Goal: Book appointment/travel/reservation

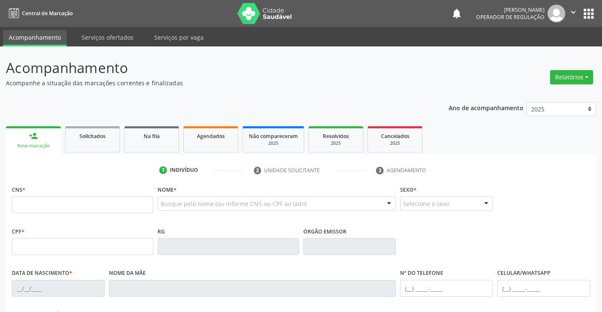
click at [115, 205] on input "text" at bounding box center [83, 205] width 142 height 17
type input "707 8096 2321 0110"
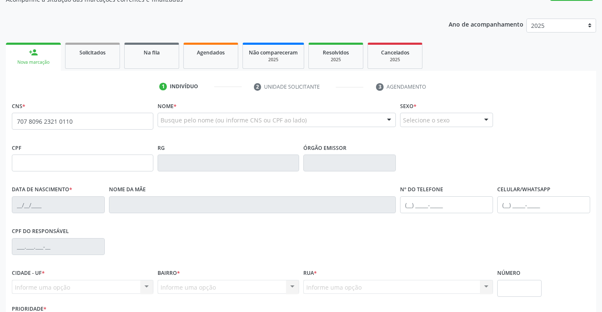
scroll to position [146, 0]
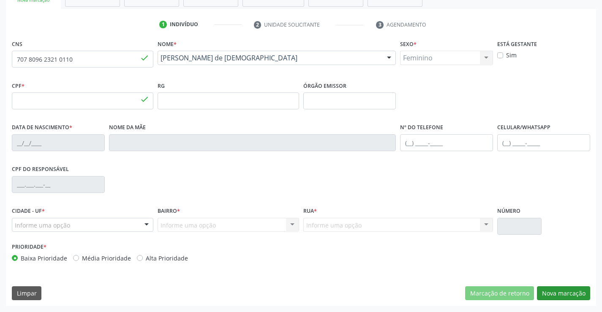
type input "982.464.455-53"
type input "0961497955"
type input "02[DATE]"
type input "[PHONE_NUMBER]"
type input "S/N"
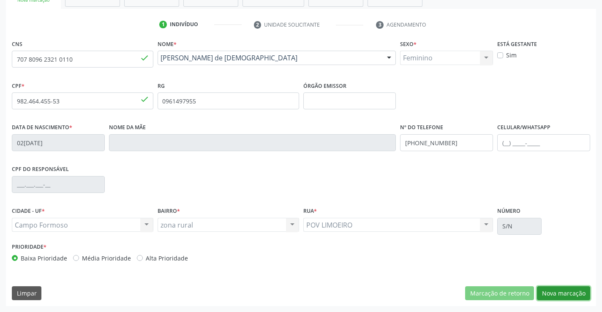
click at [570, 292] on button "Nova marcação" at bounding box center [563, 294] width 53 height 14
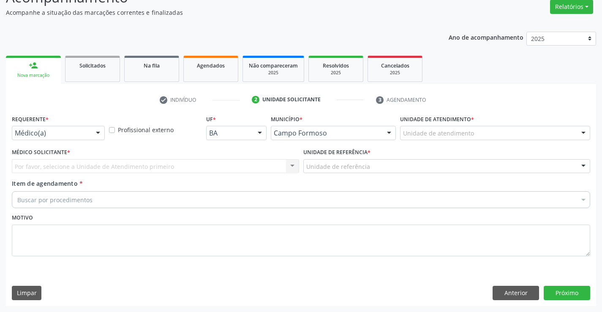
scroll to position [71, 0]
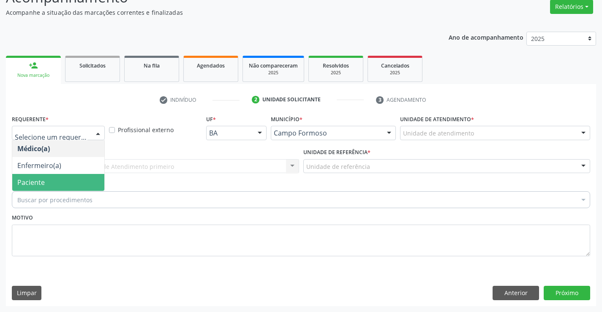
click at [43, 184] on span "Paciente" at bounding box center [30, 182] width 27 height 9
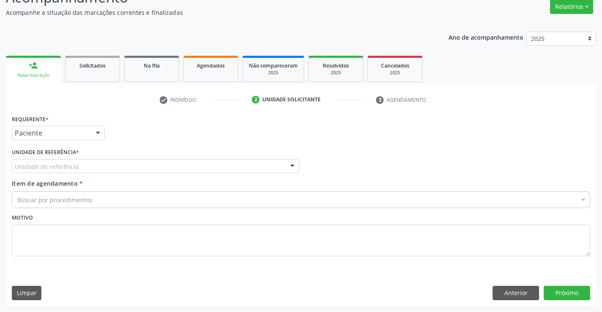
click at [134, 163] on div "Unidade de referência" at bounding box center [155, 166] width 287 height 14
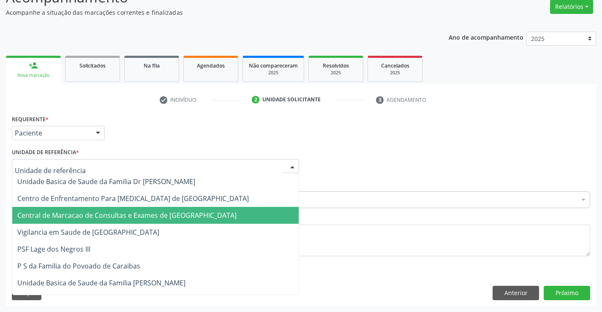
click at [130, 215] on span "Central de Marcacao de Consultas e Exames de [GEOGRAPHIC_DATA]" at bounding box center [126, 215] width 219 height 9
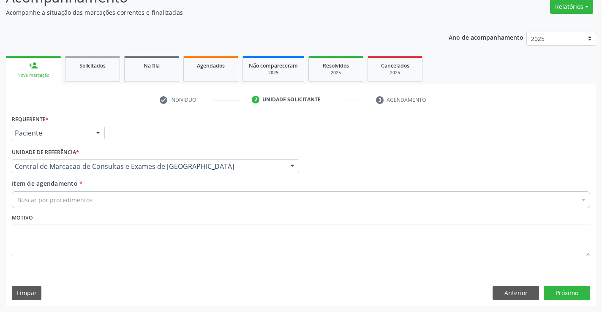
click at [155, 194] on div "Buscar por procedimentos" at bounding box center [301, 199] width 579 height 17
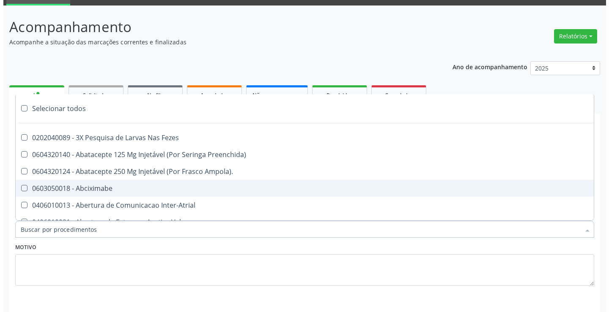
scroll to position [0, 0]
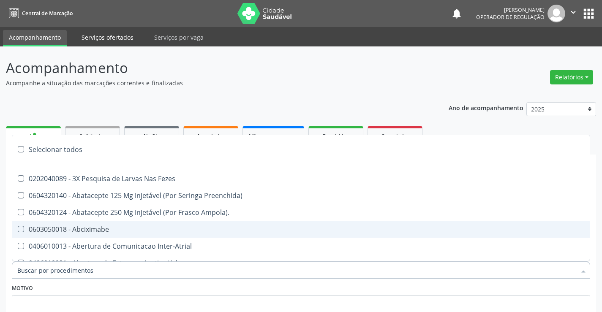
click at [114, 33] on link "Serviços ofertados" at bounding box center [108, 37] width 64 height 15
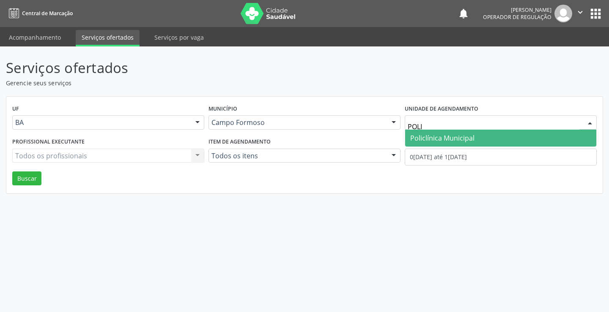
type input "POLIC"
click at [436, 137] on span "Policlínica Municipal" at bounding box center [442, 138] width 64 height 9
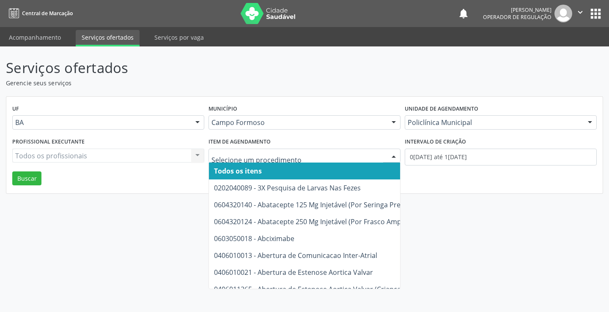
click at [343, 161] on div at bounding box center [304, 156] width 192 height 14
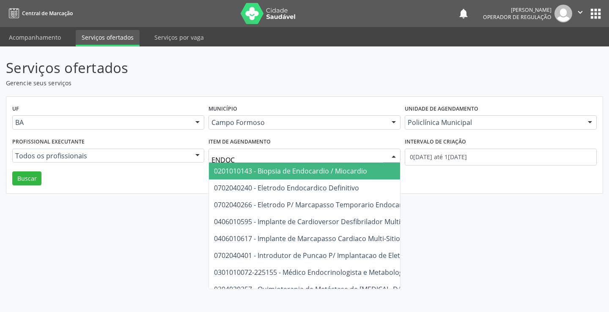
type input "ENDOCR"
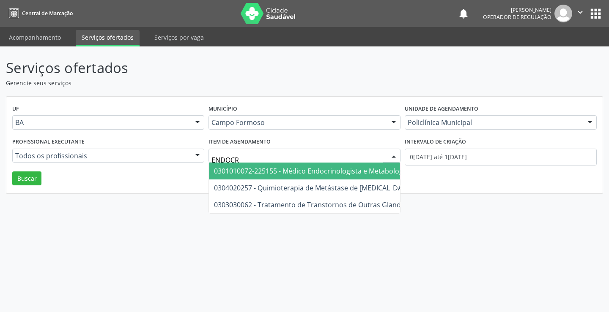
click at [322, 176] on span "0301010072-225155 - Médico Endocrinologista e Metabologista" at bounding box center [314, 171] width 200 height 9
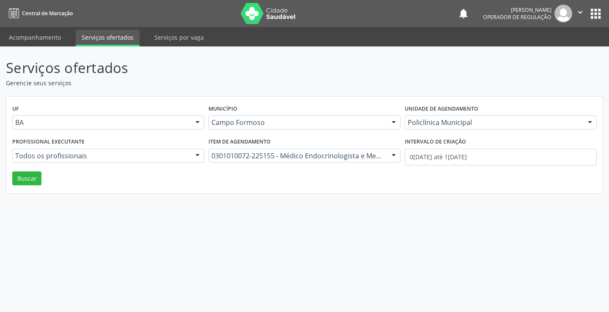
click at [159, 147] on div "Profissional executante Todos os profissionais Todos os profissionais [PERSON_N…" at bounding box center [108, 154] width 196 height 36
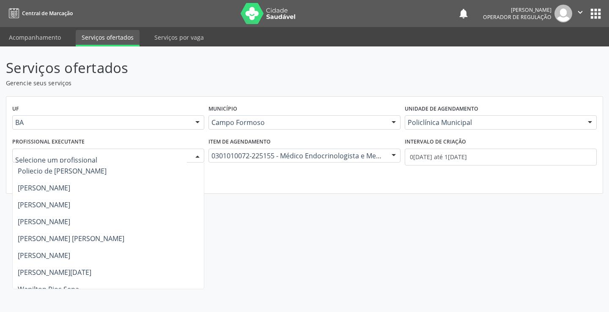
scroll to position [533, 0]
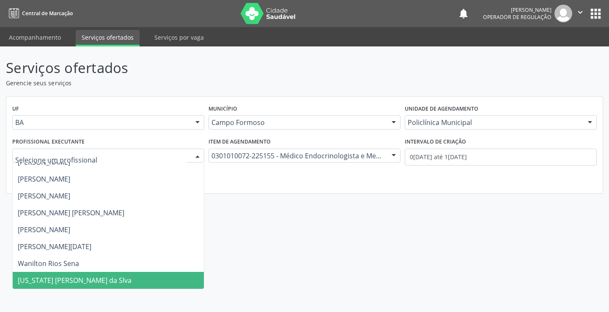
click at [189, 156] on div at bounding box center [108, 156] width 192 height 14
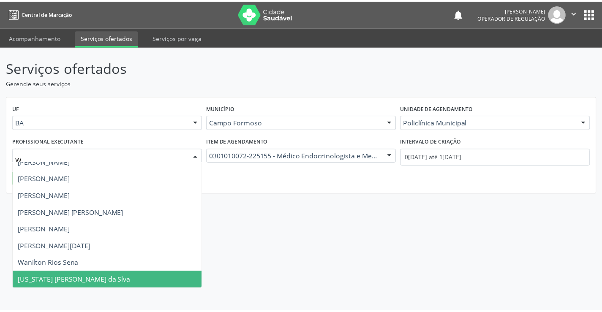
scroll to position [0, 0]
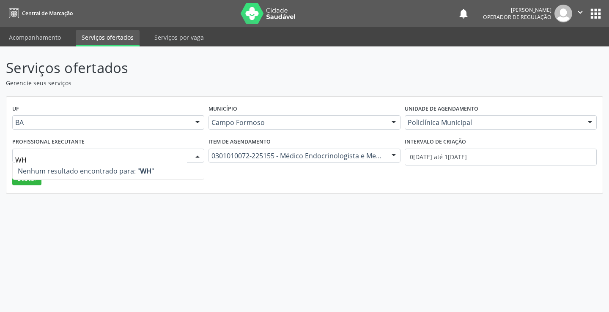
type input "W"
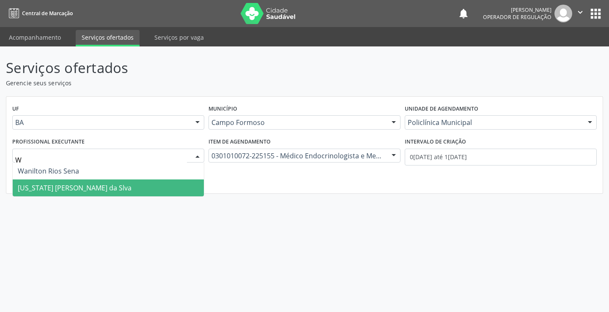
click at [135, 193] on span "[US_STATE] [PERSON_NAME] da Slva" at bounding box center [108, 188] width 191 height 17
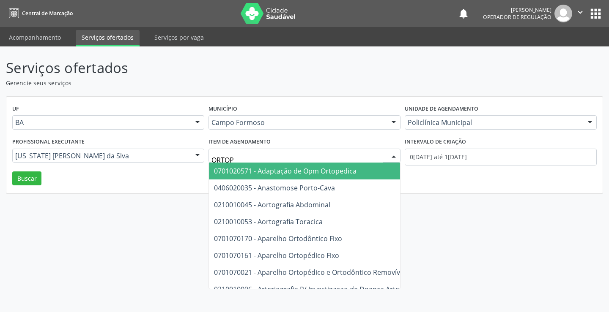
type input "ORTOPE"
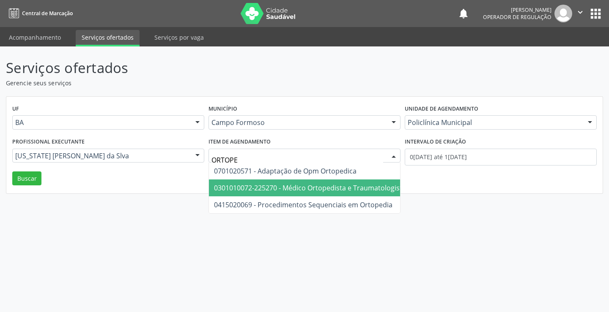
click at [327, 189] on span "0301010072-225270 - Médico Ortopedista e Traumatologista" at bounding box center [310, 187] width 192 height 9
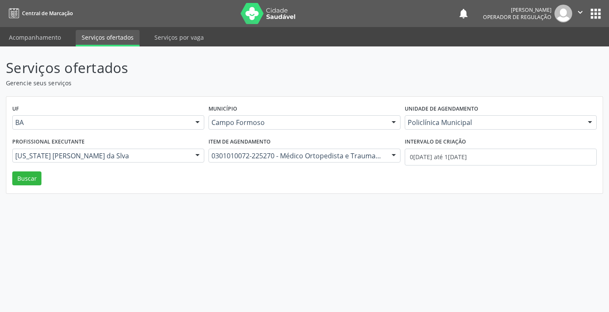
click at [141, 150] on div "[US_STATE] [PERSON_NAME] da Slva" at bounding box center [108, 156] width 192 height 14
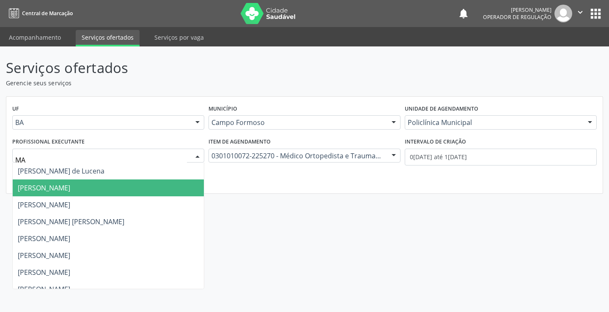
type input "MAU"
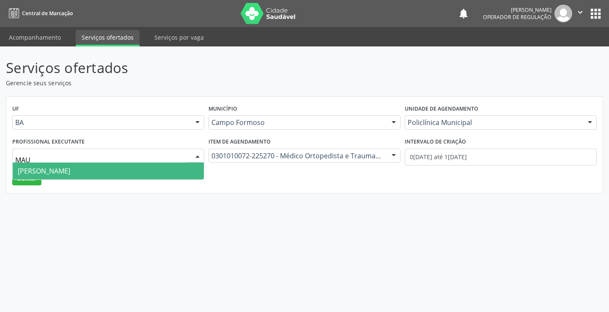
click at [119, 172] on span "[PERSON_NAME]" at bounding box center [108, 171] width 191 height 17
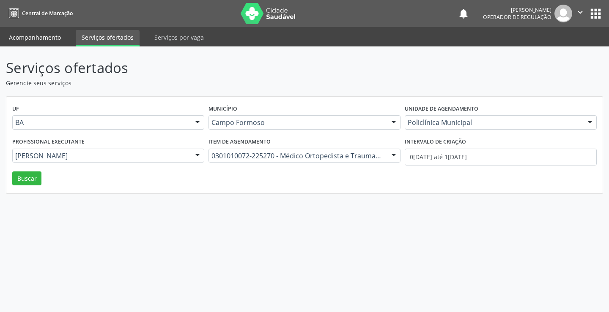
click at [43, 41] on link "Acompanhamento" at bounding box center [35, 37] width 64 height 15
